Goal: Contribute content

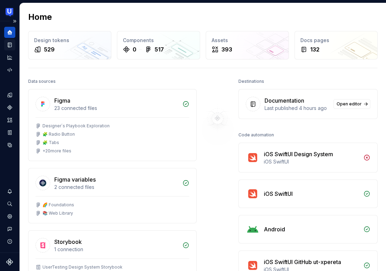
click at [11, 41] on div "Documentation" at bounding box center [9, 44] width 11 height 11
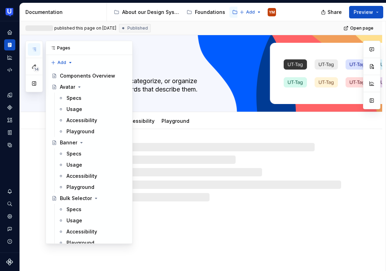
click at [37, 53] on button "button" at bounding box center [34, 49] width 13 height 13
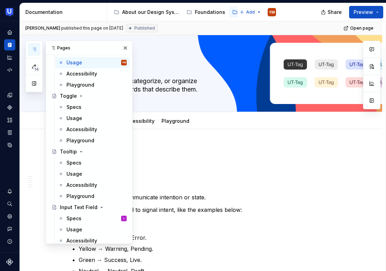
scroll to position [785, 0]
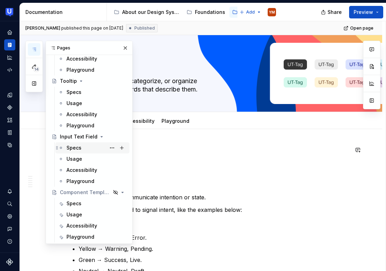
click at [71, 150] on div "Specs" at bounding box center [73, 147] width 15 height 7
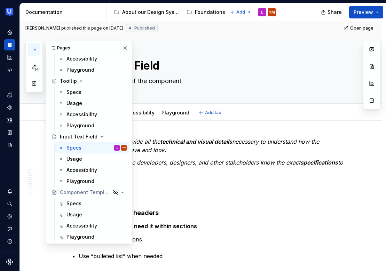
click at [254, 118] on div "Specs Usage Accessibility Playground Add tab" at bounding box center [209, 112] width 271 height 15
click at [236, 168] on p "The goal is to make sure developers, designers, and other stakeholders know the…" at bounding box center [209, 166] width 278 height 17
click at [126, 47] on button "button" at bounding box center [125, 48] width 10 height 10
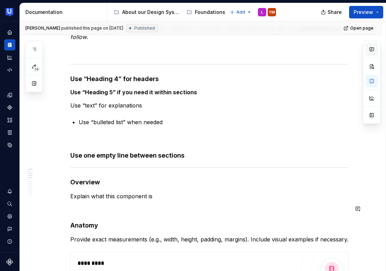
scroll to position [125, 0]
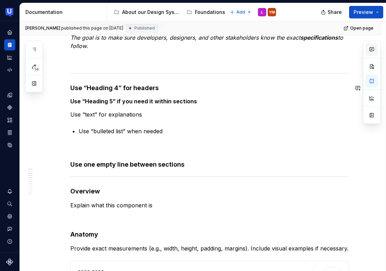
type textarea "*"
type textarea "Input fields allow users to enter text or numbers into a UI. They typically app…"
type textarea "*"
type textarea "Input fields allow users to enter text or numbers into a UI. They typically app…"
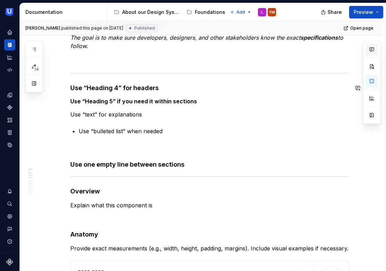
type textarea "*"
type textarea "Input fields allow users to enter text or numbers into a UI. They typically app…"
click at [38, 51] on button "button" at bounding box center [34, 49] width 13 height 13
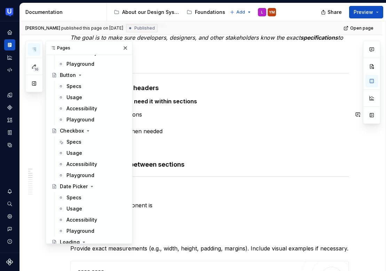
scroll to position [178, 0]
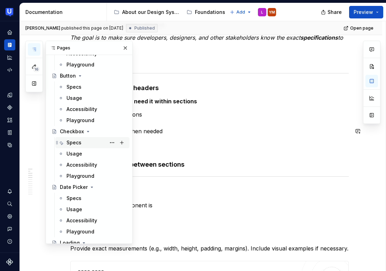
click at [89, 142] on div "Specs" at bounding box center [96, 143] width 60 height 10
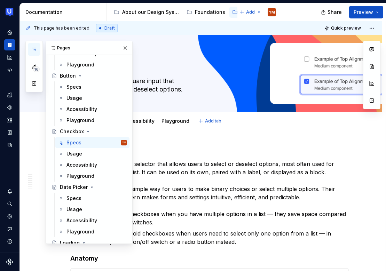
click at [255, 126] on div "Specs Usage Accessibility Playground Add tab" at bounding box center [209, 120] width 271 height 15
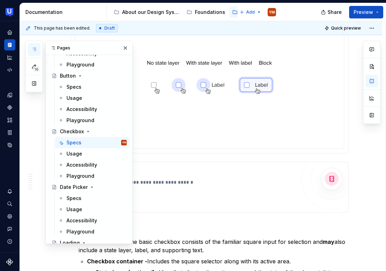
scroll to position [283, 0]
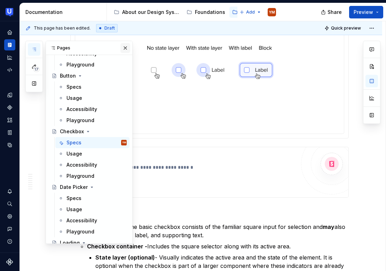
click at [126, 49] on button "button" at bounding box center [125, 48] width 10 height 10
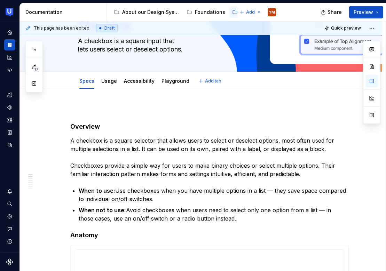
scroll to position [44, 0]
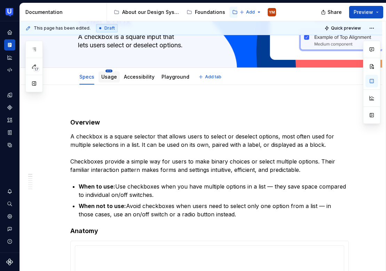
click at [112, 70] on html "UserTesting Design System YM Design system data Documentation Accessibility gui…" at bounding box center [193, 135] width 386 height 271
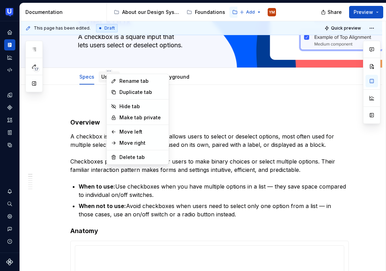
click at [119, 70] on html "UserTesting Design System YM Design system data Documentation Accessibility gui…" at bounding box center [193, 135] width 386 height 271
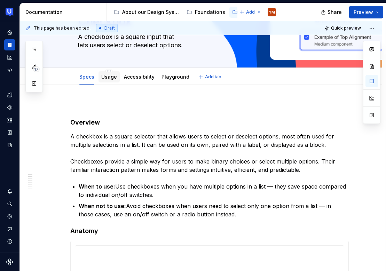
click at [113, 73] on div "Usage" at bounding box center [109, 76] width 16 height 7
click at [112, 81] on div "Usage" at bounding box center [108, 76] width 21 height 11
type textarea "*"
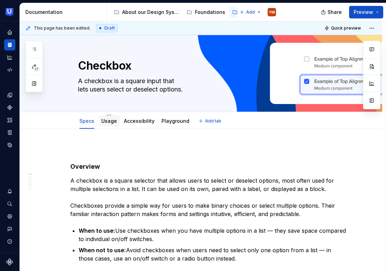
click at [108, 123] on link "Usage" at bounding box center [109, 121] width 16 height 6
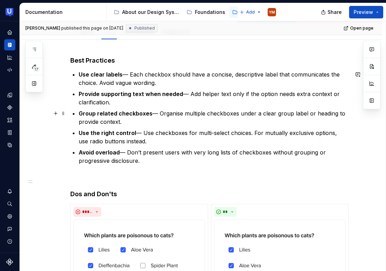
scroll to position [68, 0]
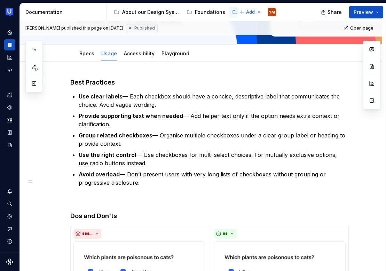
type textarea "*"
